Goal: Transaction & Acquisition: Purchase product/service

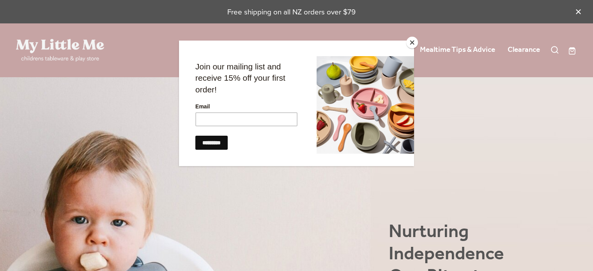
click at [414, 43] on button "Close" at bounding box center [413, 43] width 12 height 12
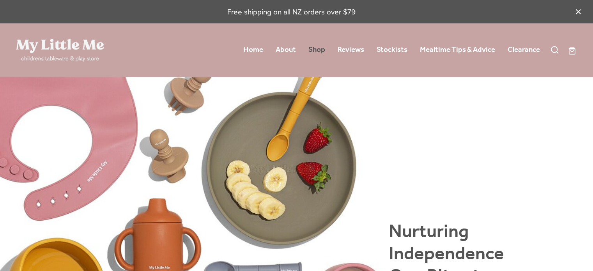
click at [309, 48] on link "Shop" at bounding box center [317, 50] width 17 height 14
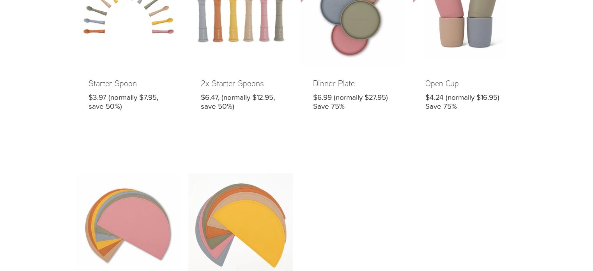
scroll to position [590, 0]
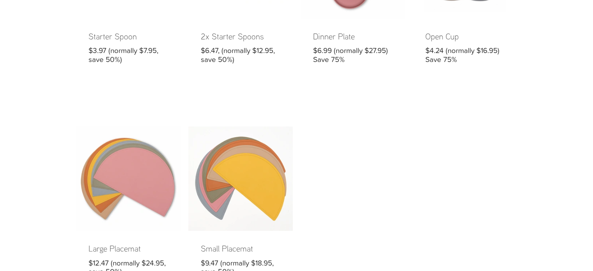
click at [142, 163] on link at bounding box center [128, 207] width 105 height 162
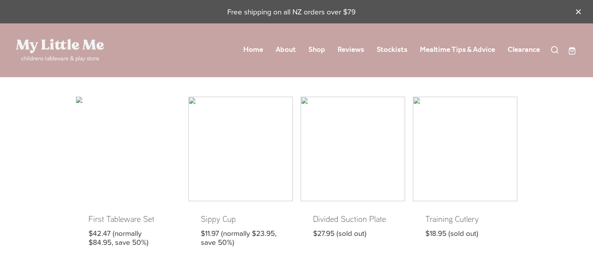
scroll to position [590, 0]
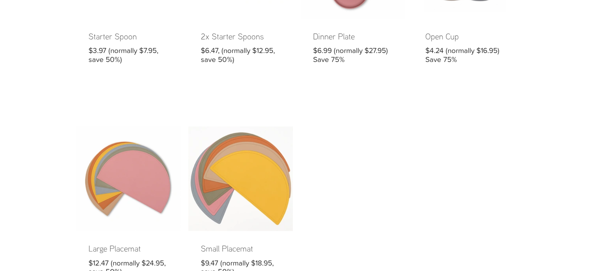
click at [238, 188] on link at bounding box center [240, 207] width 105 height 162
